Goal: Transaction & Acquisition: Subscribe to service/newsletter

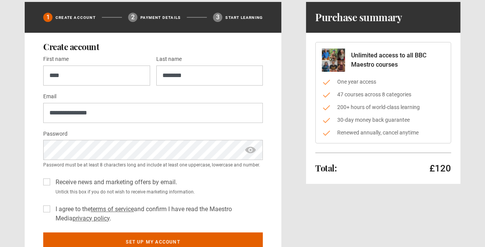
click at [52, 182] on label "Receive news and marketing offers by email." at bounding box center [114, 182] width 125 height 9
click at [52, 205] on label "I agree to the terms of service and confirm I have read the Maestro Media priva…" at bounding box center [157, 214] width 210 height 19
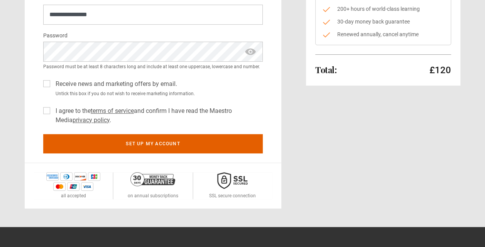
scroll to position [149, 0]
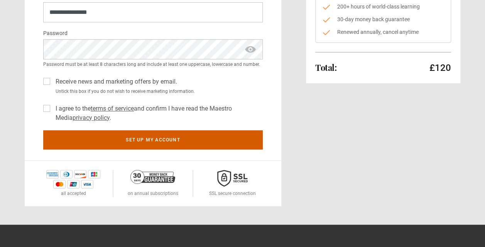
click at [115, 140] on button "Set up my account" at bounding box center [152, 139] width 219 height 19
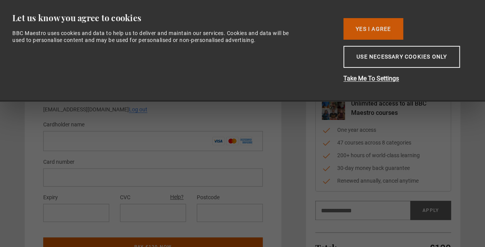
click at [364, 29] on button "Yes I Agree" at bounding box center [373, 29] width 60 height 22
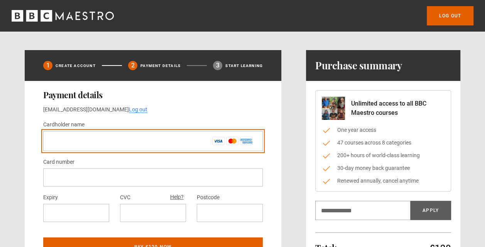
click at [119, 141] on input "Cardholder name *" at bounding box center [152, 141] width 219 height 20
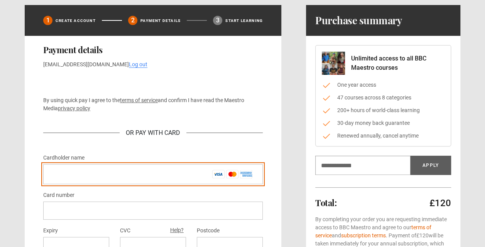
scroll to position [69, 0]
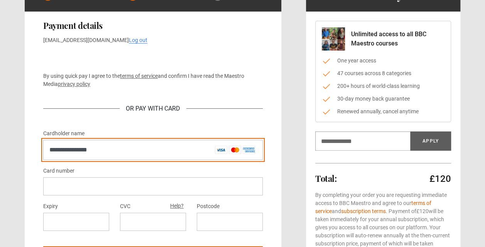
type input "**********"
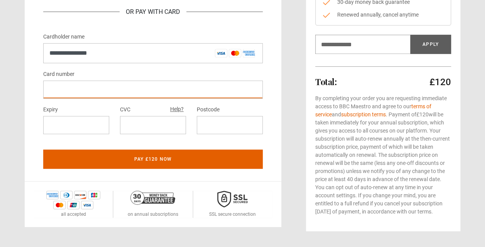
scroll to position [167, 0]
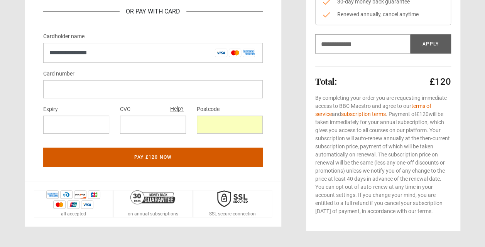
click at [163, 154] on button "Pay £120 now" at bounding box center [152, 157] width 219 height 19
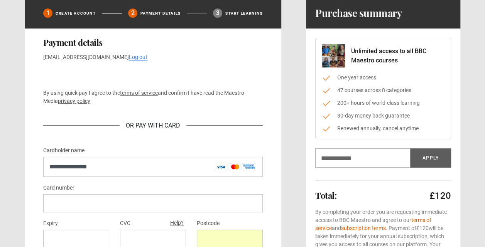
scroll to position [52, 0]
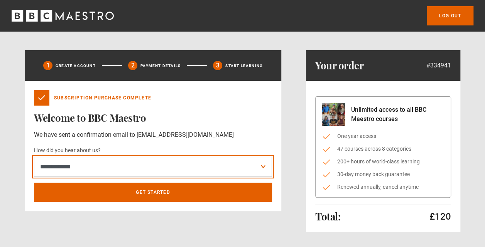
click at [261, 167] on select "**********" at bounding box center [153, 167] width 238 height 20
select select "******"
click at [34, 157] on select "**********" at bounding box center [153, 167] width 238 height 20
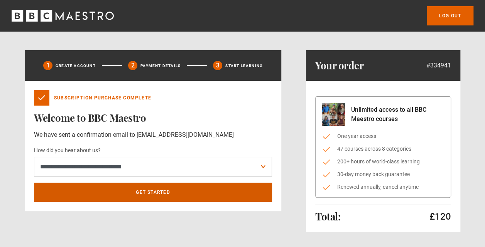
click at [130, 195] on link "Get Started" at bounding box center [153, 192] width 238 height 19
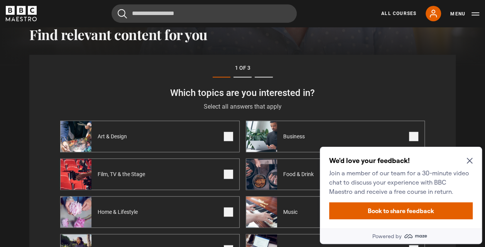
click at [470, 158] on icon "Close Maze Prompt" at bounding box center [469, 161] width 6 height 6
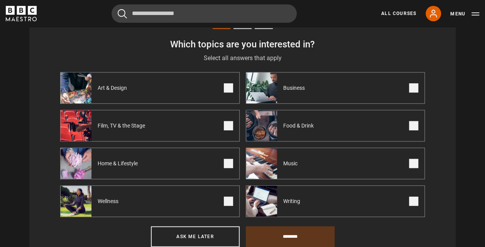
scroll to position [283, 0]
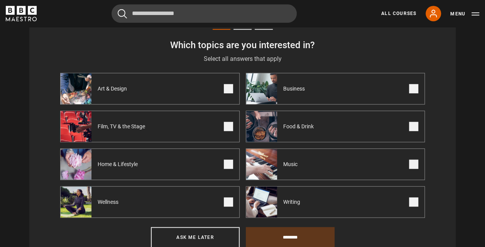
click at [228, 126] on span at bounding box center [228, 126] width 9 height 9
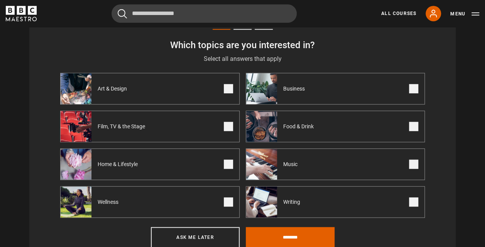
click at [415, 128] on span at bounding box center [413, 126] width 9 height 9
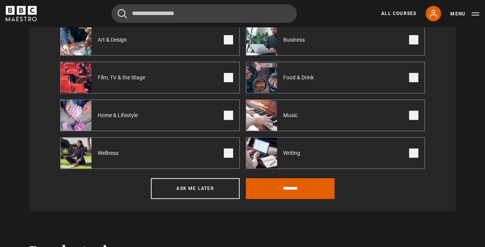
scroll to position [334, 0]
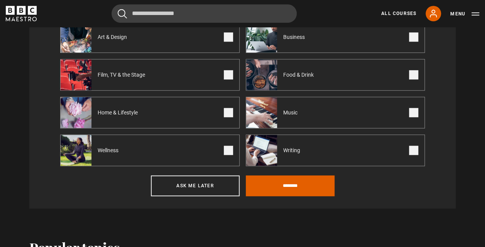
click at [415, 150] on span at bounding box center [413, 150] width 9 height 9
click at [294, 183] on input "********" at bounding box center [290, 185] width 89 height 21
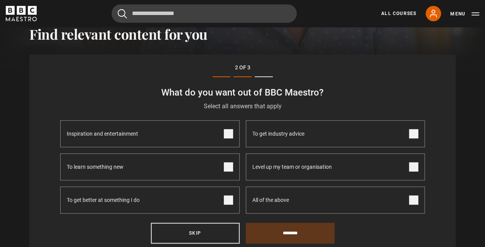
scroll to position [235, 0]
click at [227, 202] on span at bounding box center [228, 200] width 9 height 9
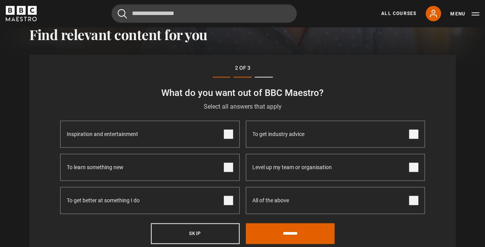
click at [230, 169] on span at bounding box center [228, 167] width 9 height 9
click at [227, 137] on span at bounding box center [228, 134] width 9 height 9
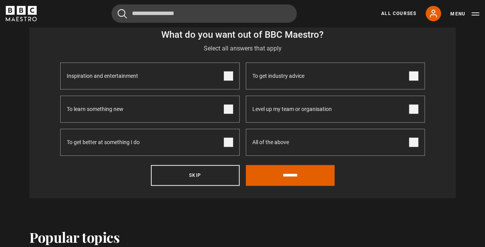
scroll to position [296, 0]
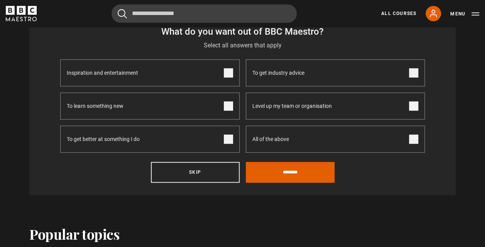
click at [413, 73] on span at bounding box center [413, 72] width 9 height 9
click at [292, 173] on input "********" at bounding box center [290, 172] width 89 height 21
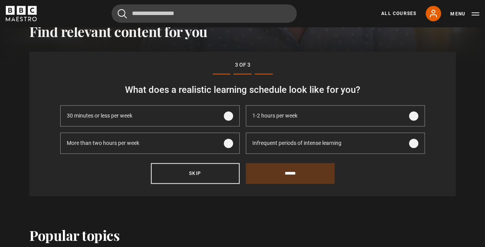
scroll to position [235, 0]
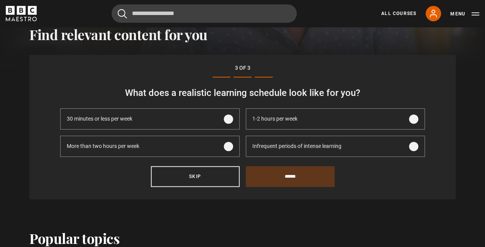
click at [412, 120] on span at bounding box center [413, 119] width 9 height 9
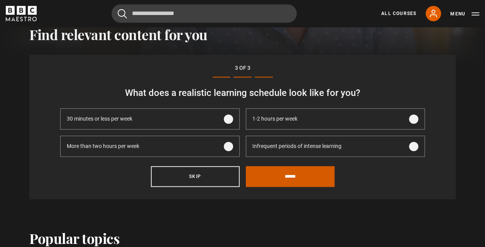
click at [289, 177] on input "******" at bounding box center [290, 176] width 89 height 21
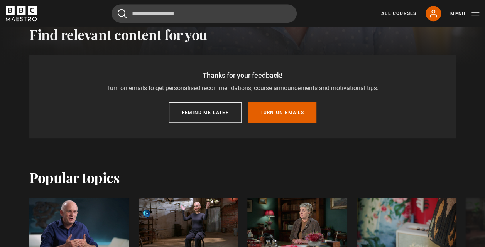
scroll to position [206, 0]
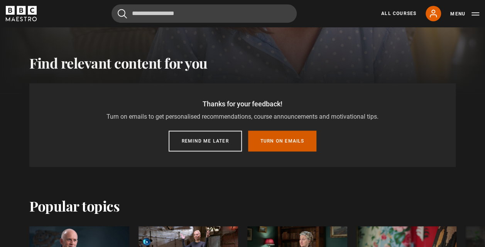
click at [275, 139] on button "Turn on emails" at bounding box center [282, 141] width 69 height 21
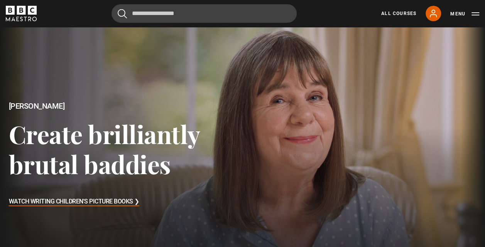
scroll to position [0, 0]
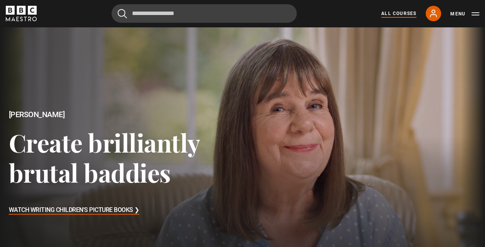
click at [396, 12] on link "All Courses" at bounding box center [398, 13] width 35 height 7
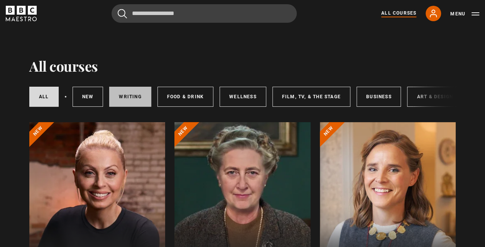
click at [128, 96] on link "Writing" at bounding box center [130, 97] width 42 height 20
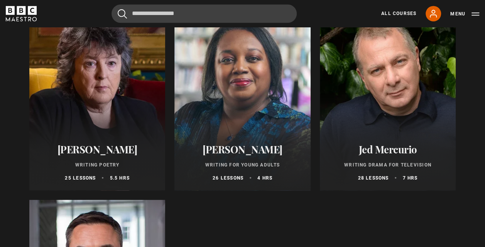
scroll to position [700, 0]
click at [351, 105] on div at bounding box center [388, 97] width 136 height 185
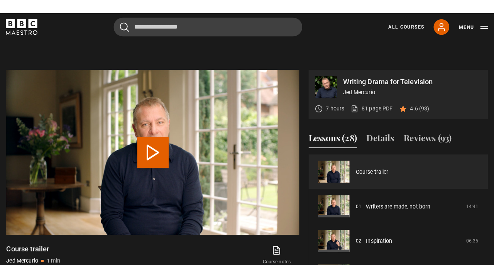
scroll to position [319, 0]
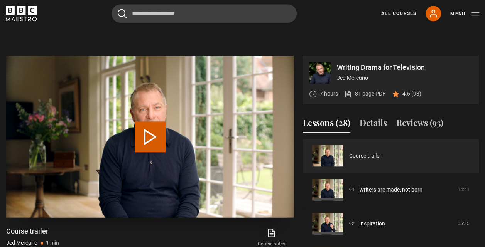
click at [152, 133] on button "Play Video" at bounding box center [150, 136] width 31 height 31
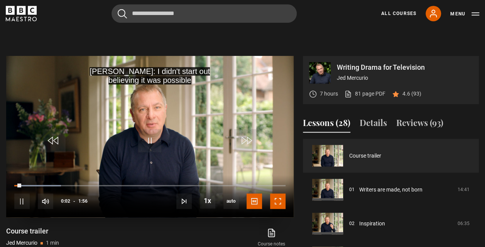
click at [277, 195] on span "Video Player" at bounding box center [277, 201] width 15 height 15
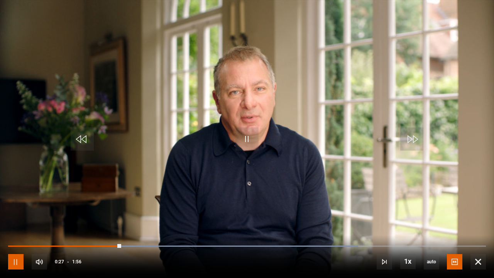
click at [16, 247] on span "Video Player" at bounding box center [15, 261] width 15 height 15
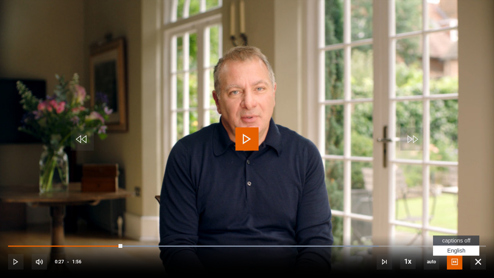
click at [446, 237] on span "captions off" at bounding box center [456, 240] width 28 height 6
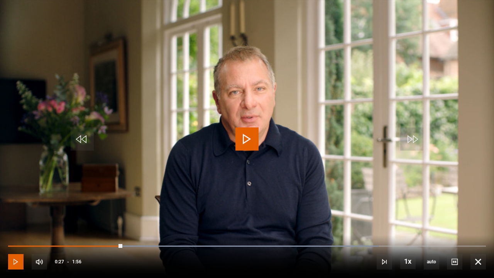
click at [13, 247] on span "Video Player" at bounding box center [15, 261] width 15 height 15
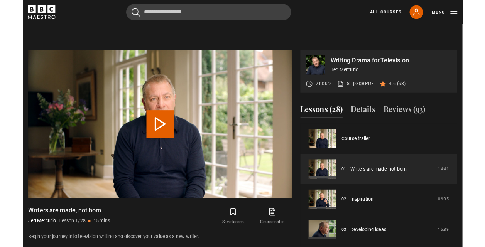
scroll to position [343, 0]
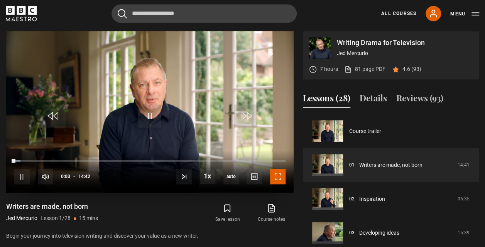
click at [276, 174] on span "Video Player" at bounding box center [277, 176] width 15 height 15
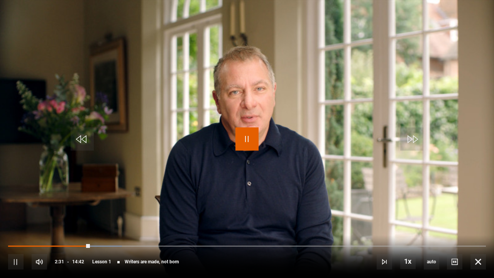
click at [246, 138] on span "Video Player" at bounding box center [246, 138] width 23 height 23
click at [248, 140] on span "Video Player" at bounding box center [246, 138] width 23 height 23
drag, startPoint x: 100, startPoint y: 242, endPoint x: 88, endPoint y: 242, distance: 12.0
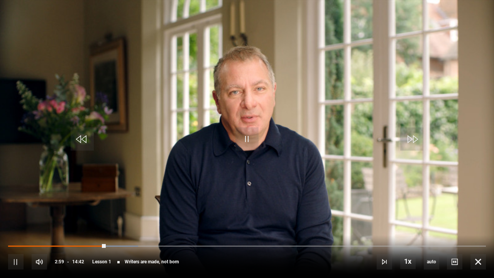
click at [88, 242] on div "10s Skip Back 10 seconds Pause 10s Skip Forward 10 seconds Loaded : 27.21% 03:0…" at bounding box center [247, 256] width 494 height 43
click at [84, 141] on span "Video Player" at bounding box center [82, 138] width 23 height 23
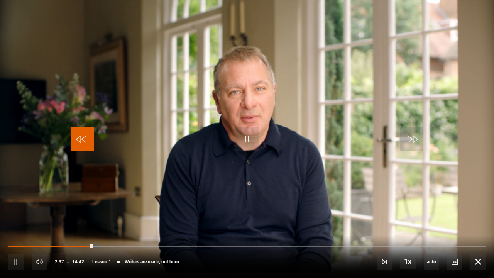
click at [84, 141] on span "Video Player" at bounding box center [82, 138] width 23 height 23
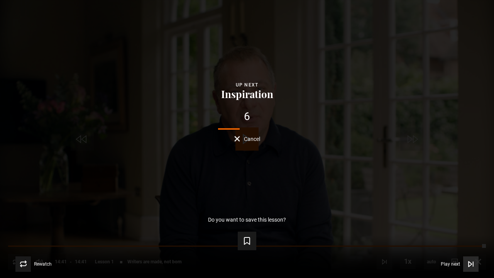
click at [451, 247] on span "Play next" at bounding box center [449, 263] width 19 height 5
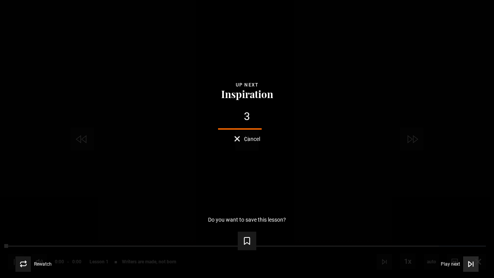
click at [469, 247] on icon "Video Player" at bounding box center [471, 264] width 8 height 8
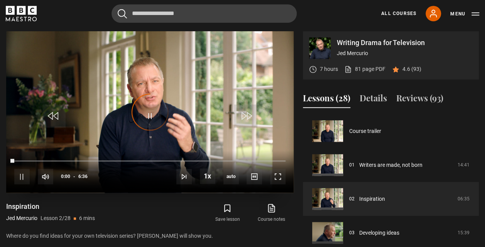
scroll to position [34, 0]
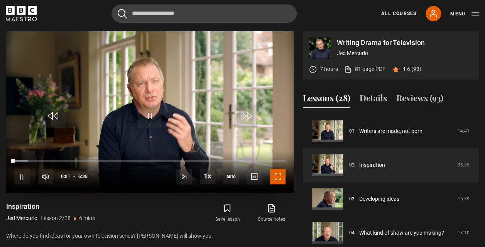
click at [278, 175] on span "Video Player" at bounding box center [277, 176] width 15 height 15
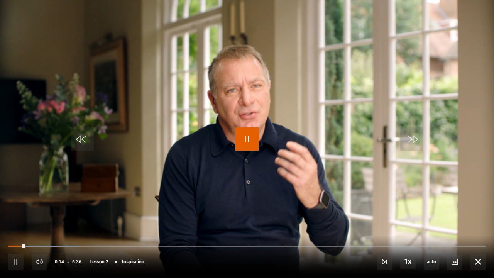
click at [248, 137] on span "Video Player" at bounding box center [246, 138] width 23 height 23
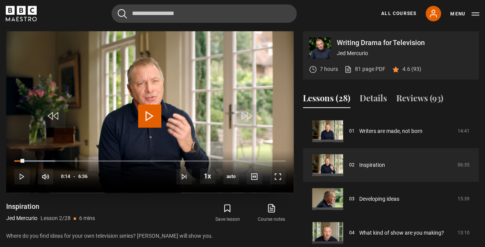
click at [150, 119] on span "Video Player" at bounding box center [149, 116] width 23 height 23
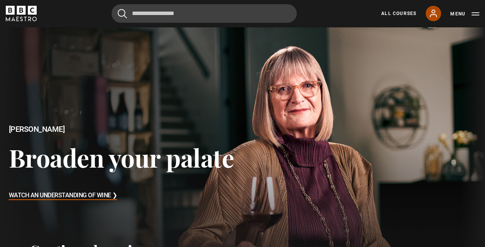
click at [431, 14] on icon at bounding box center [432, 13] width 9 height 9
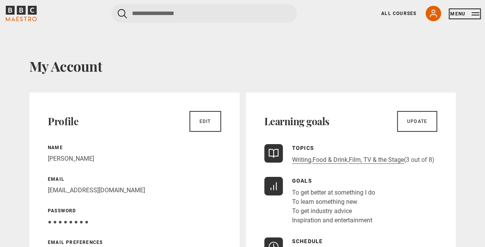
click at [467, 13] on button "Menu" at bounding box center [464, 14] width 29 height 8
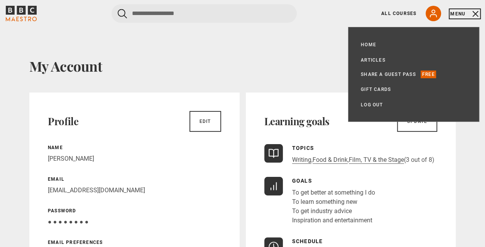
click at [467, 13] on button "Menu" at bounding box center [464, 14] width 29 height 8
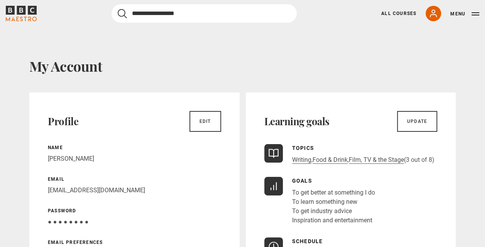
click at [152, 16] on input "Search" at bounding box center [203, 13] width 185 height 19
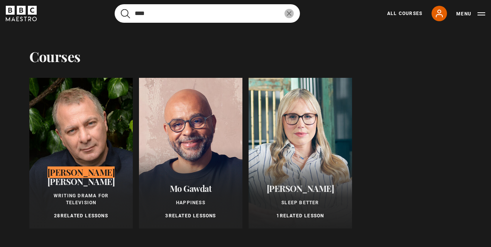
type input "***"
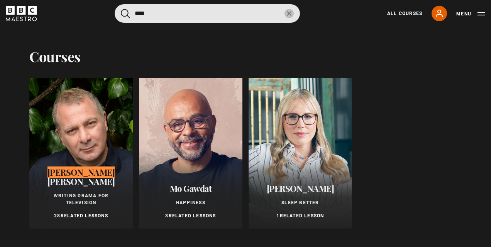
click at [80, 138] on div at bounding box center [80, 153] width 103 height 151
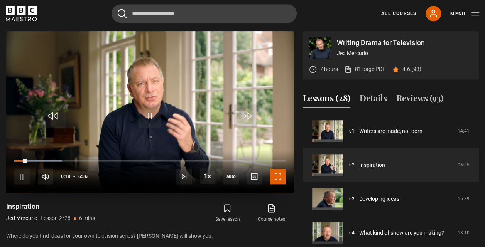
click at [280, 171] on span "Video Player" at bounding box center [277, 176] width 15 height 15
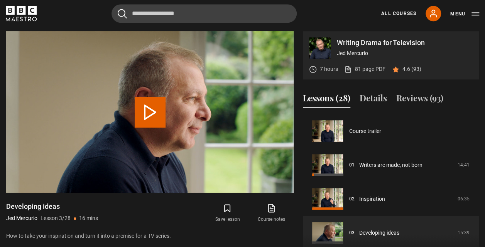
scroll to position [68, 0]
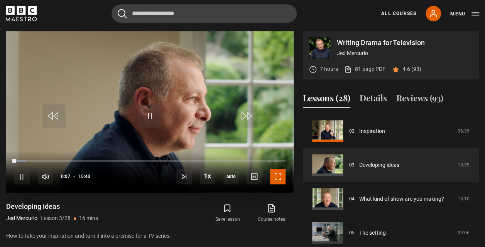
click at [278, 178] on span "Video Player" at bounding box center [277, 176] width 15 height 15
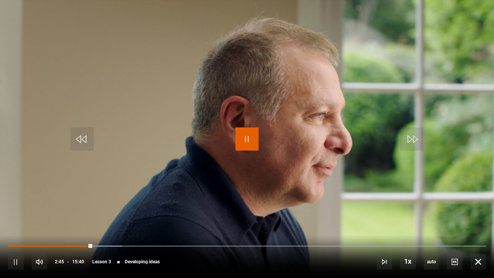
click at [248, 139] on span "Video Player" at bounding box center [246, 138] width 23 height 23
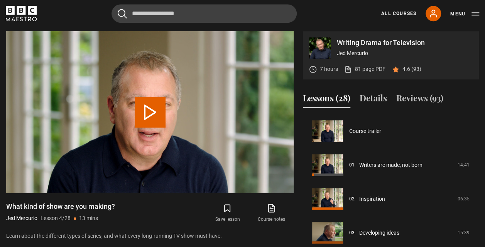
scroll to position [102, 0]
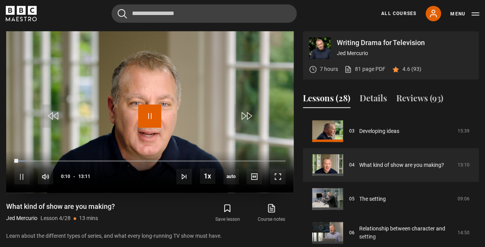
click at [150, 113] on span "Video Player" at bounding box center [149, 116] width 23 height 23
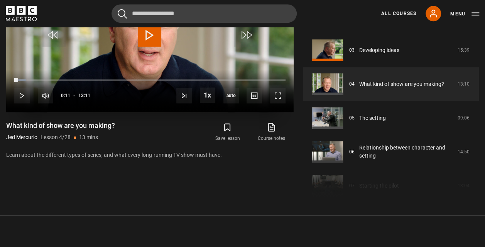
scroll to position [433, 0]
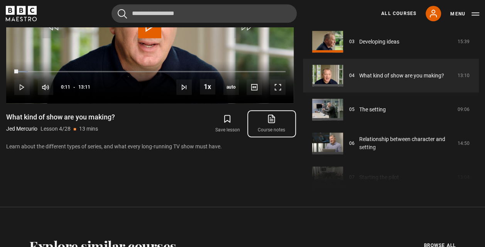
click at [271, 118] on icon at bounding box center [271, 118] width 10 height 9
